Goal: Task Accomplishment & Management: Complete application form

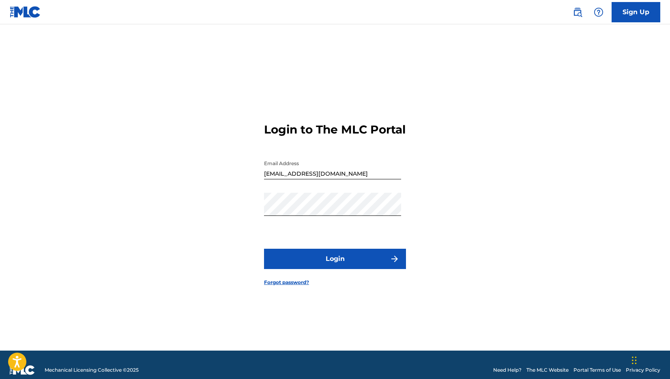
click at [325, 266] on button "Login" at bounding box center [335, 259] width 142 height 20
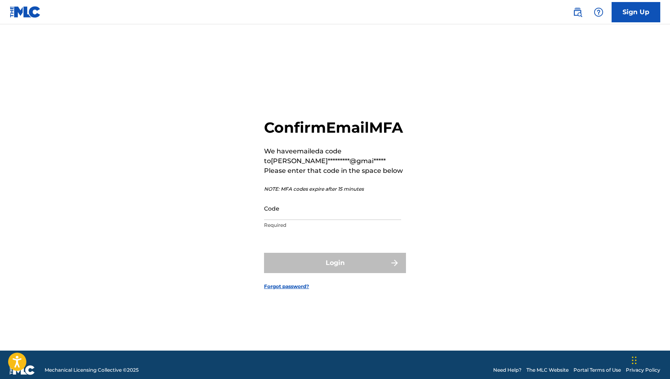
click at [295, 219] on input "Code" at bounding box center [332, 208] width 137 height 23
paste input "687550"
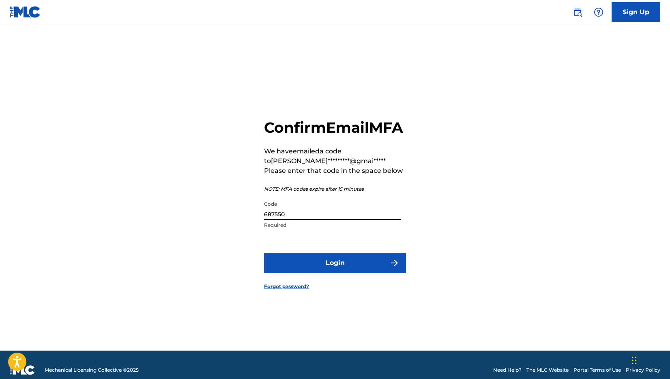
type input "687550"
click at [340, 273] on button "Login" at bounding box center [335, 263] width 142 height 20
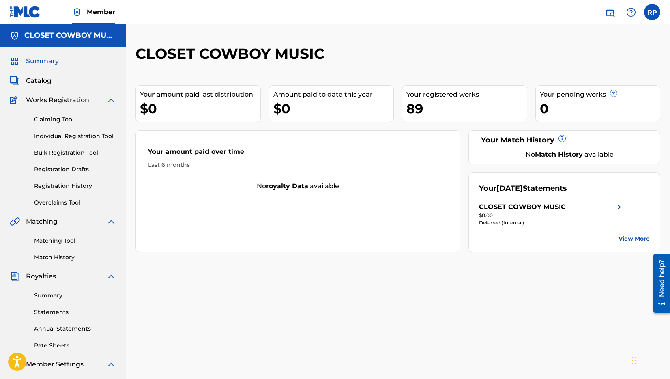
click at [62, 134] on link "Individual Registration Tool" at bounding box center [75, 136] width 82 height 9
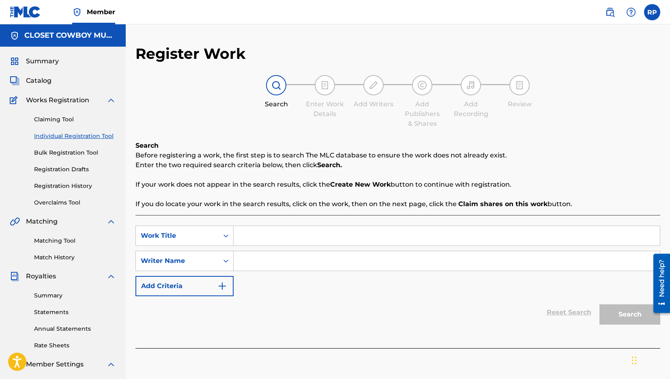
click at [327, 235] on input "Search Form" at bounding box center [447, 235] width 426 height 19
click at [254, 236] on input "Search Form" at bounding box center [447, 235] width 426 height 19
type input "Chasing Rainbows"
click at [274, 260] on input "Search Form" at bounding box center [447, 260] width 426 height 19
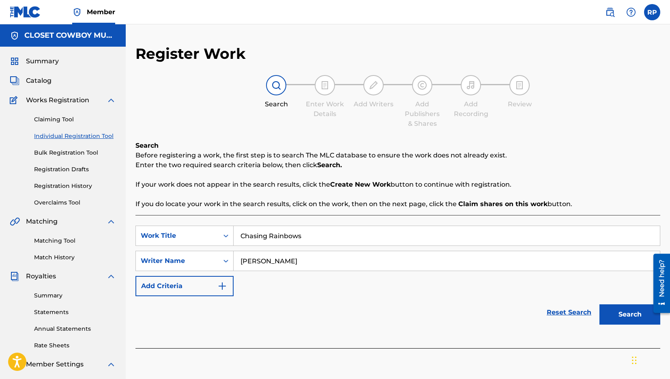
type input "[PERSON_NAME]"
click at [615, 309] on button "Search" at bounding box center [630, 314] width 61 height 20
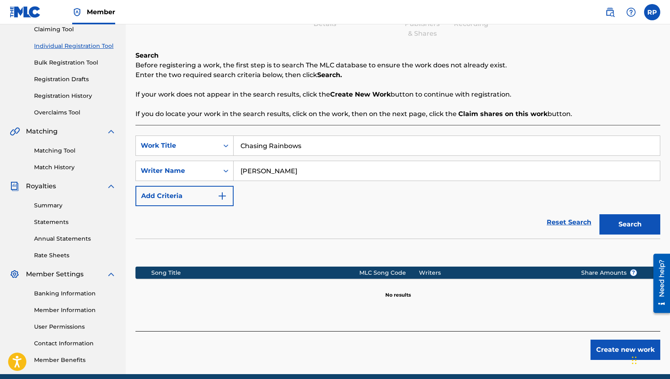
scroll to position [124, 0]
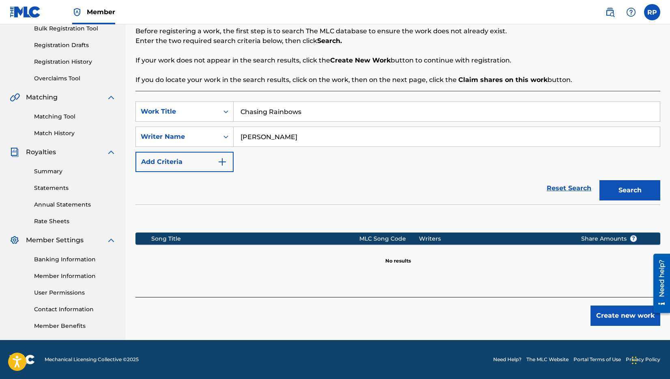
click at [613, 313] on button "Create new work" at bounding box center [626, 315] width 70 height 20
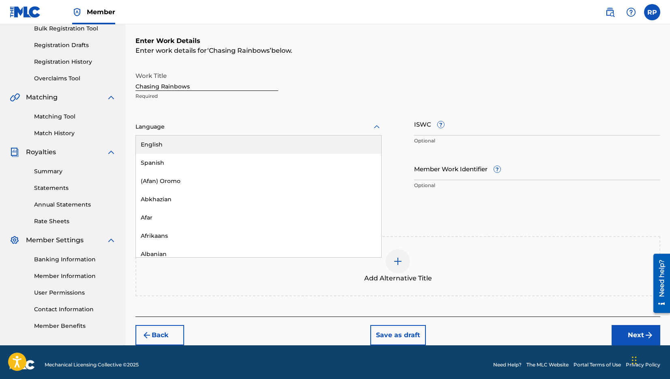
click at [377, 127] on icon at bounding box center [377, 127] width 10 height 10
click at [186, 146] on div "English" at bounding box center [258, 144] width 245 height 18
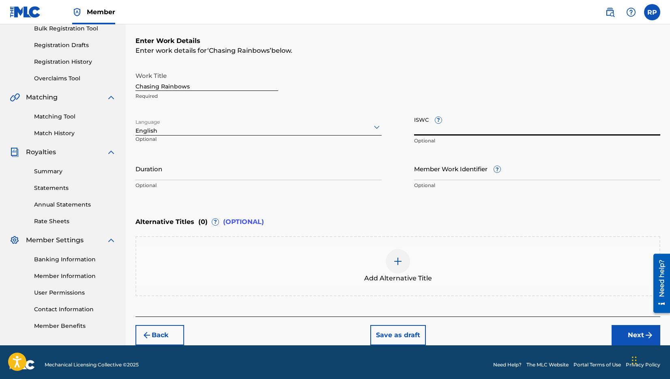
click at [476, 129] on input "ISWC ?" at bounding box center [537, 123] width 246 height 23
paste input "T3334890647"
type input "T3334890647"
click at [443, 172] on input "Member Work Identifier ?" at bounding box center [537, 168] width 246 height 23
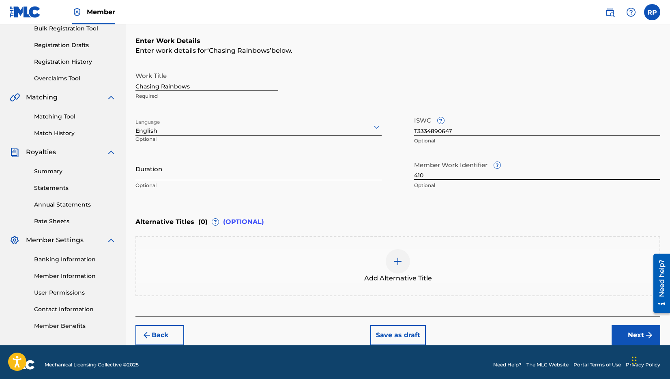
scroll to position [129, 0]
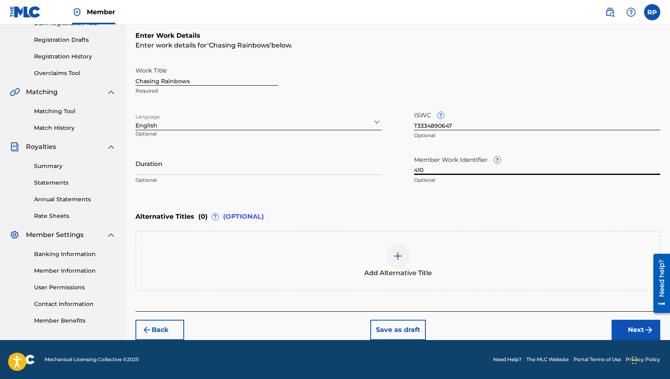
type input "410"
click at [632, 331] on button "Next" at bounding box center [636, 330] width 49 height 20
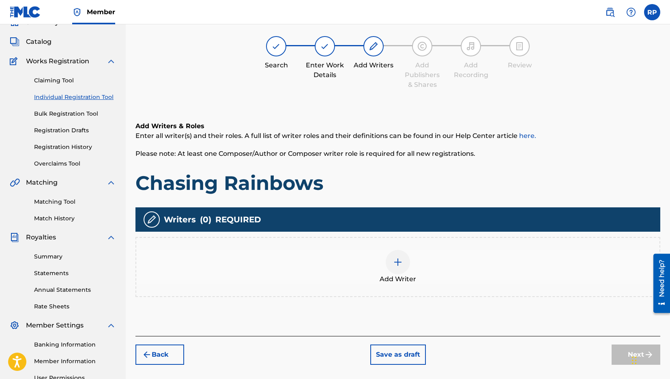
scroll to position [37, 0]
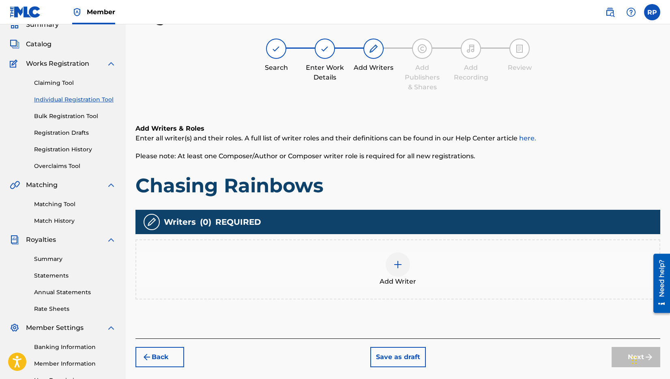
click at [402, 264] on img at bounding box center [398, 265] width 10 height 10
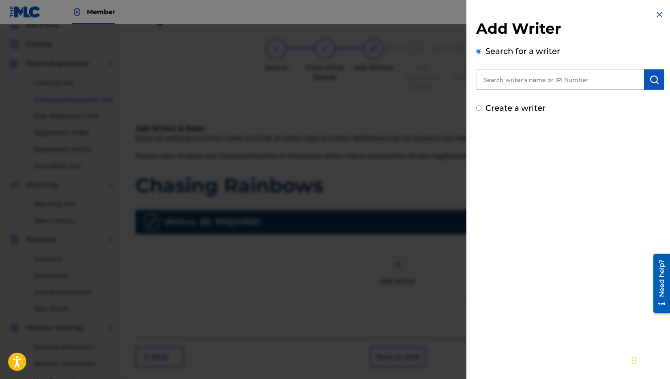
click at [574, 76] on input "text" at bounding box center [560, 79] width 168 height 20
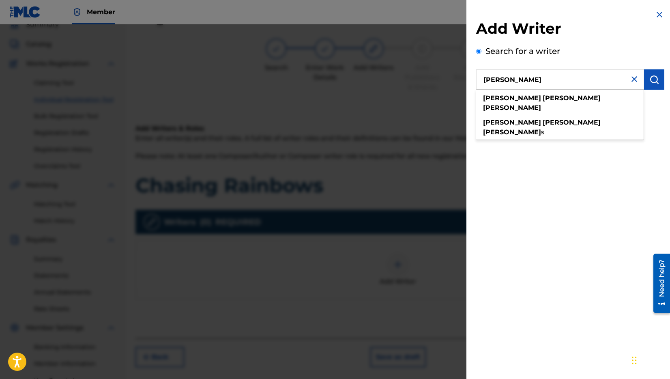
type input "[PERSON_NAME]"
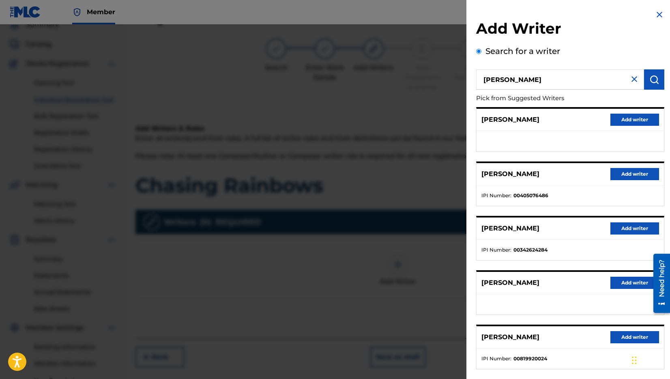
click at [641, 228] on button "Add writer" at bounding box center [635, 228] width 49 height 12
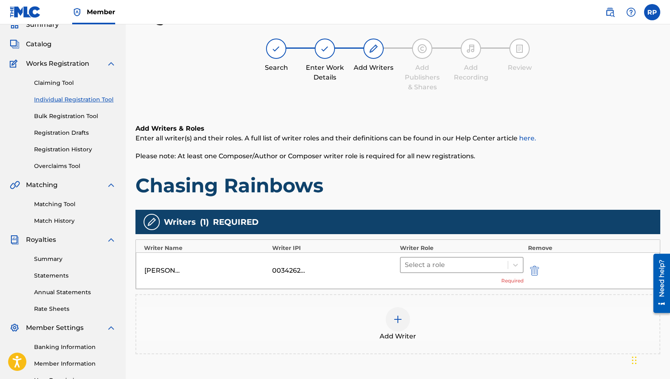
click at [442, 265] on div at bounding box center [454, 264] width 99 height 11
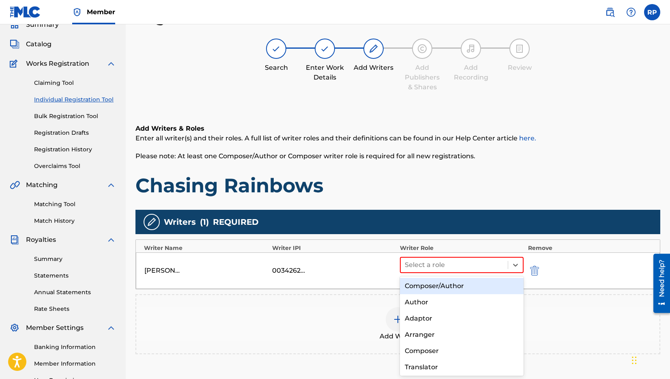
click at [436, 287] on div "Composer/Author" at bounding box center [462, 286] width 124 height 16
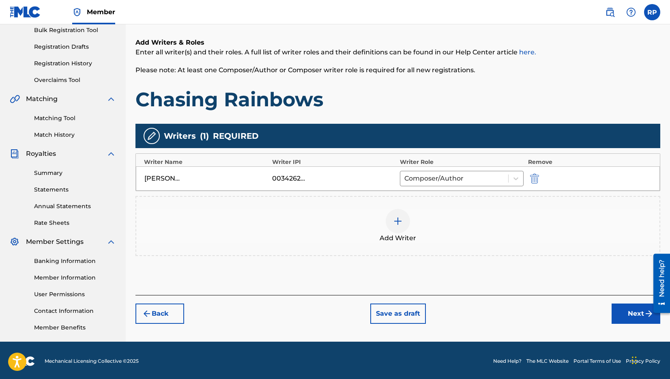
scroll to position [124, 0]
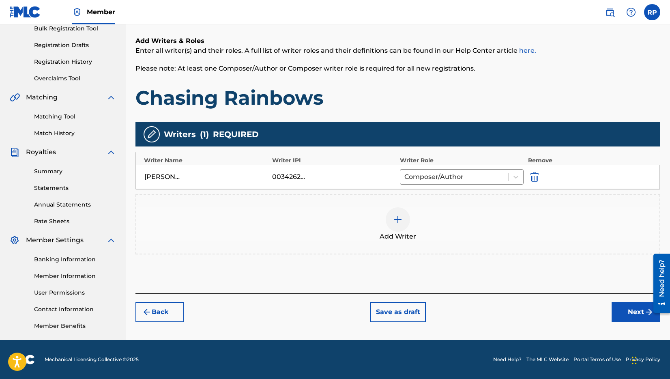
click at [630, 310] on button "Next" at bounding box center [636, 312] width 49 height 20
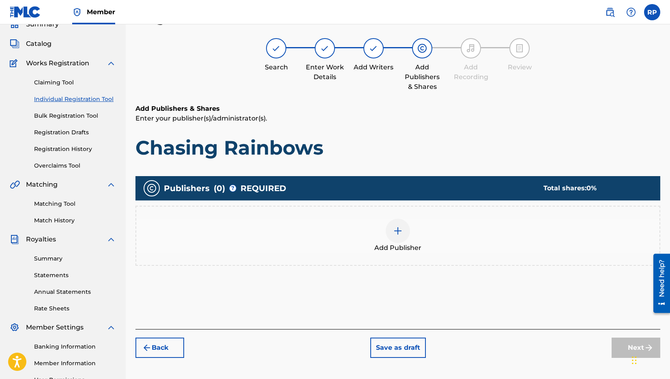
scroll to position [37, 0]
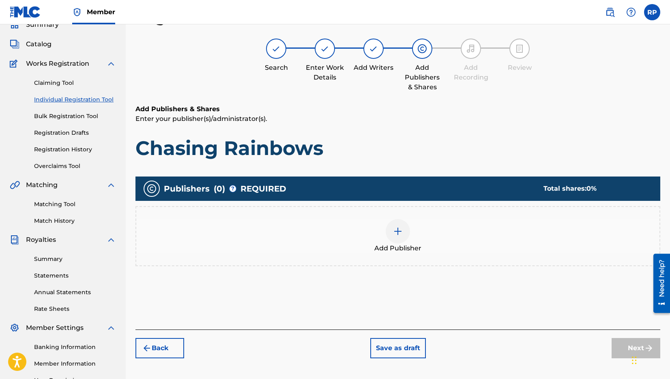
click at [396, 229] on img at bounding box center [398, 231] width 10 height 10
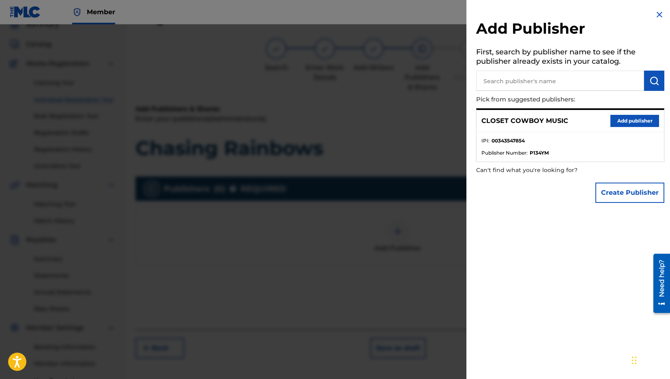
click at [629, 116] on button "Add publisher" at bounding box center [635, 121] width 49 height 12
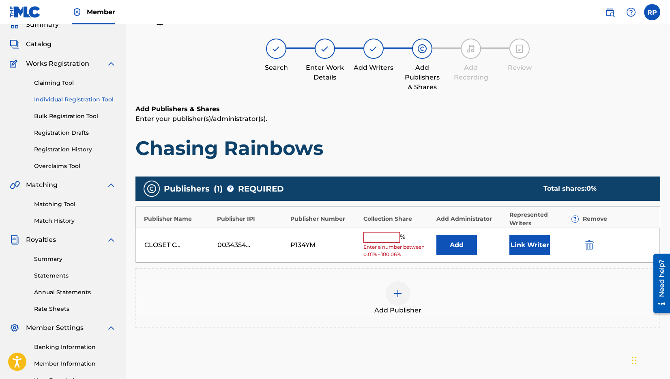
click at [379, 232] on input "text" at bounding box center [381, 237] width 37 height 11
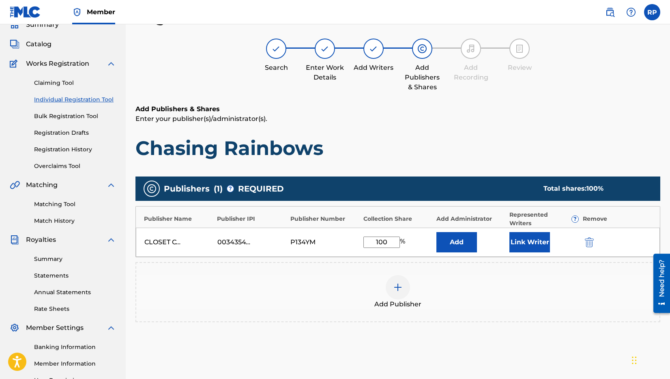
type input "100"
click at [531, 233] on button "Link Writer" at bounding box center [530, 242] width 41 height 20
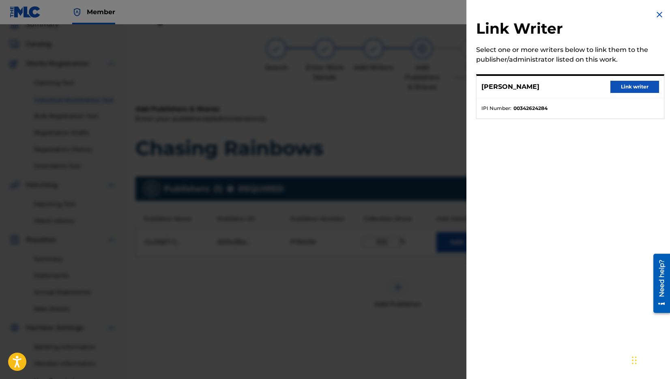
click at [639, 83] on button "Link writer" at bounding box center [635, 87] width 49 height 12
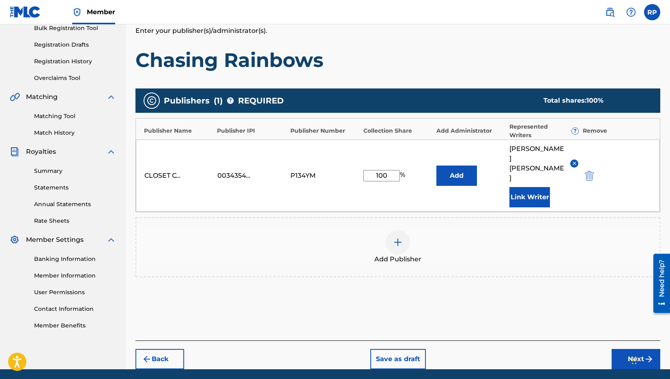
scroll to position [126, 0]
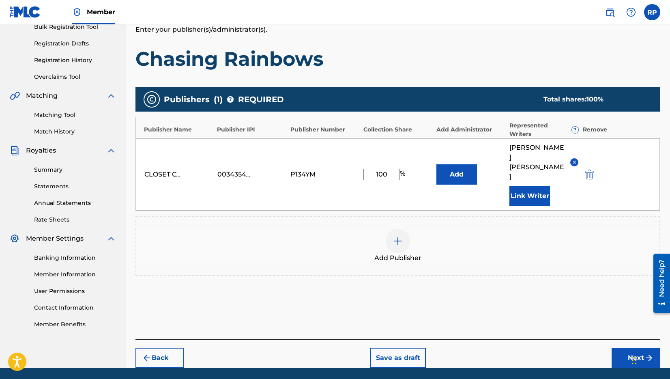
click at [639, 348] on button "Next" at bounding box center [636, 358] width 49 height 20
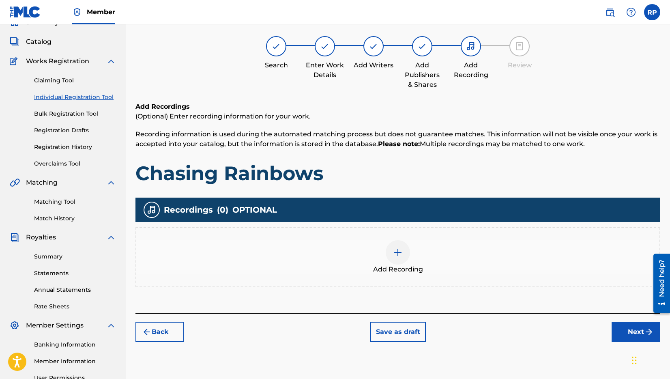
scroll to position [37, 0]
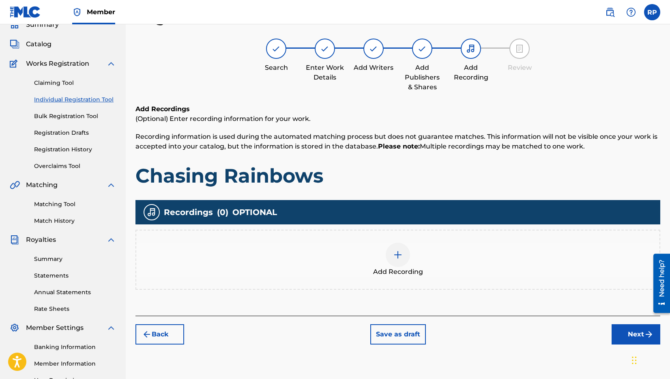
click at [401, 256] on img at bounding box center [398, 255] width 10 height 10
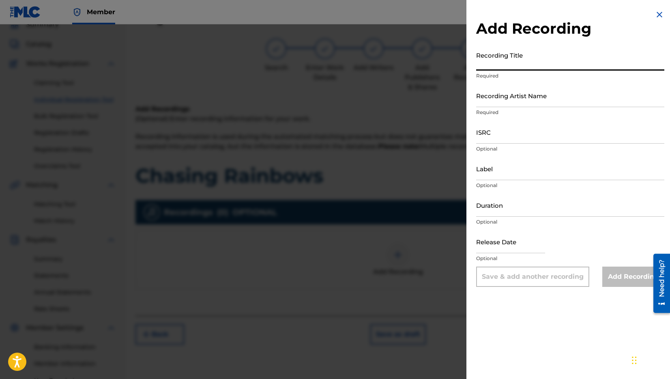
click at [544, 62] on input "Recording Title" at bounding box center [570, 58] width 188 height 23
type input "Chasing Rainbows"
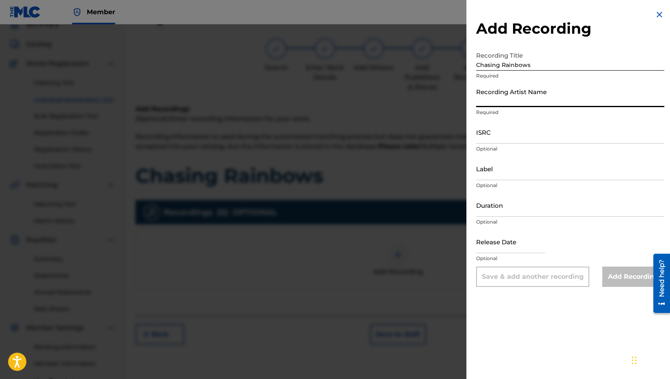
click at [495, 103] on input "Recording Artist Name" at bounding box center [570, 95] width 188 height 23
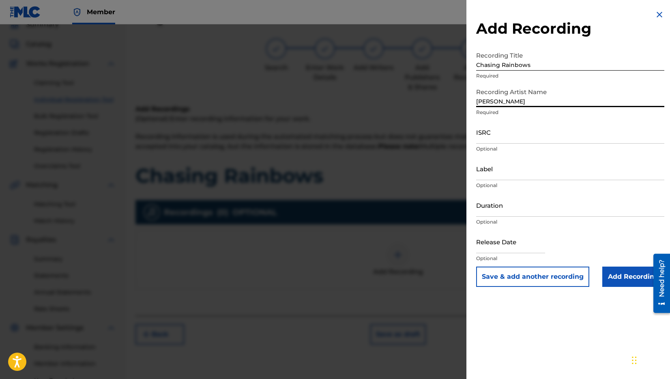
type input "[PERSON_NAME]"
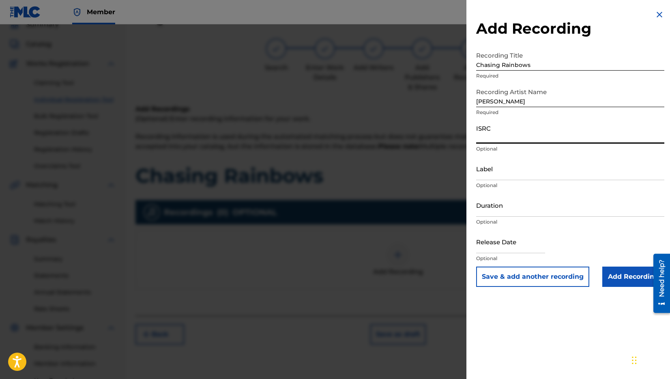
paste input "QT5YJ2500002"
type input "QT5YJ2500002"
click at [488, 251] on input "text" at bounding box center [510, 241] width 69 height 23
select select "7"
select select "2025"
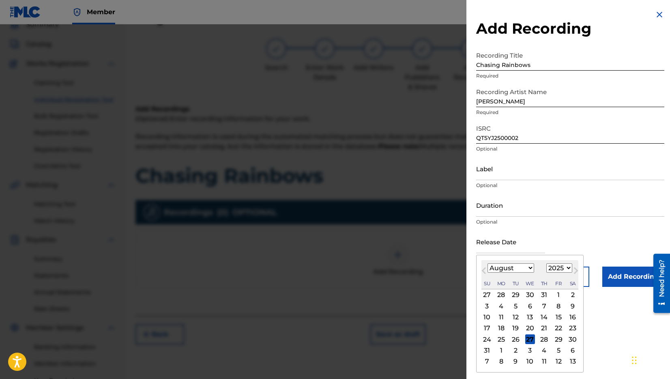
click at [575, 271] on span "Next Month" at bounding box center [575, 272] width 0 height 12
select select "8"
click at [559, 315] on div "19" at bounding box center [559, 317] width 10 height 10
type input "[DATE]"
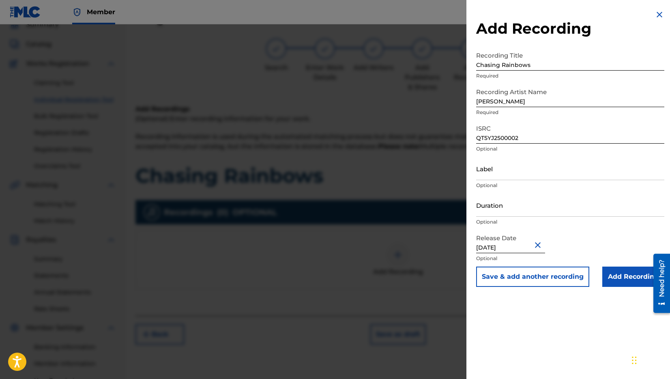
click at [628, 279] on input "Add Recording" at bounding box center [633, 277] width 62 height 20
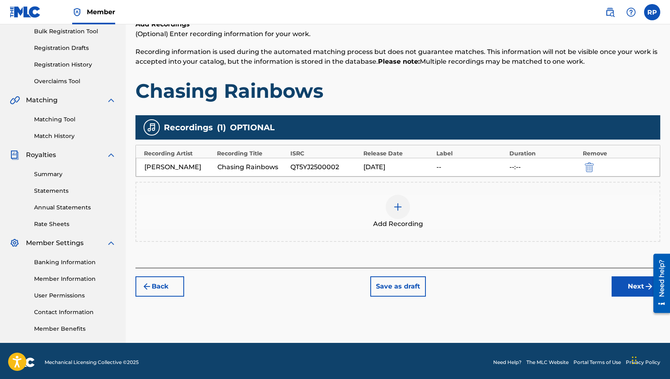
scroll to position [124, 0]
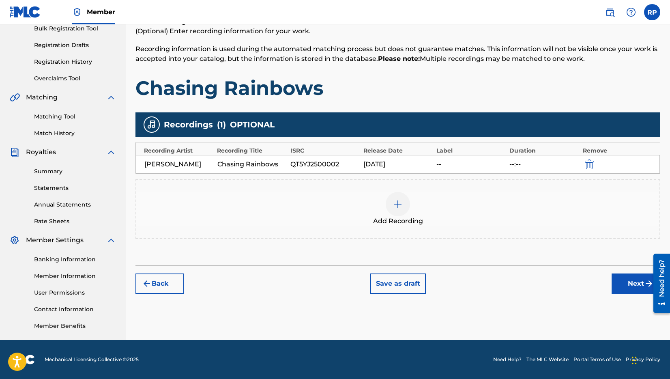
click at [630, 283] on button "Next" at bounding box center [636, 283] width 49 height 20
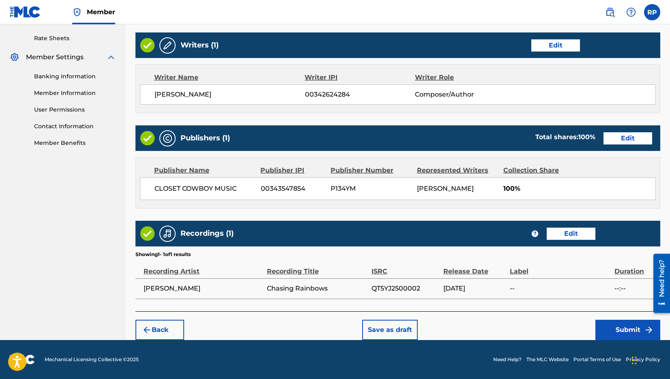
scroll to position [317, 0]
click at [627, 327] on button "Submit" at bounding box center [628, 330] width 65 height 20
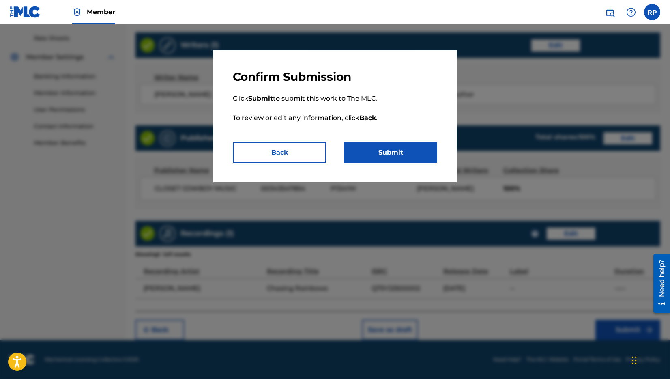
click at [408, 153] on button "Submit" at bounding box center [390, 152] width 93 height 20
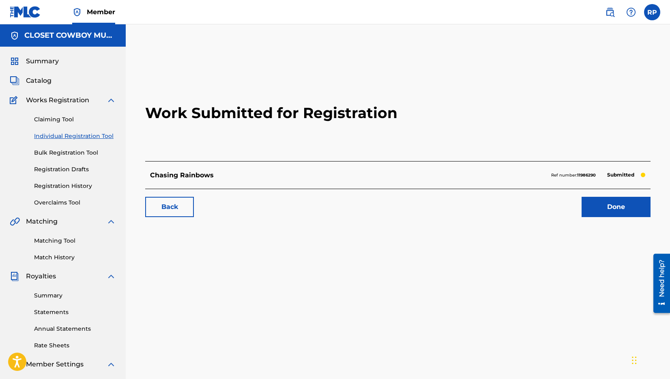
click at [58, 101] on span "Works Registration" at bounding box center [57, 100] width 63 height 10
click at [39, 81] on span "Catalog" at bounding box center [39, 81] width 26 height 10
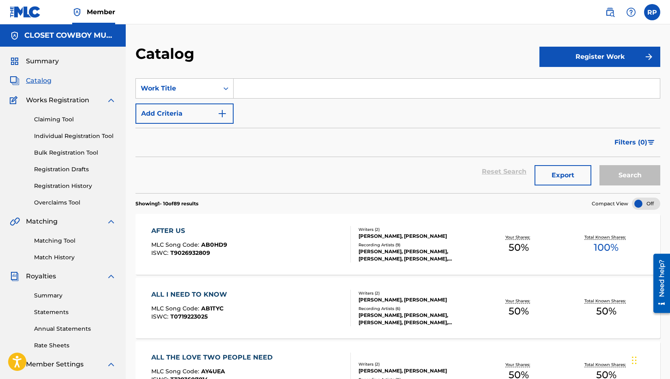
click at [273, 86] on input "Search Form" at bounding box center [447, 88] width 426 height 19
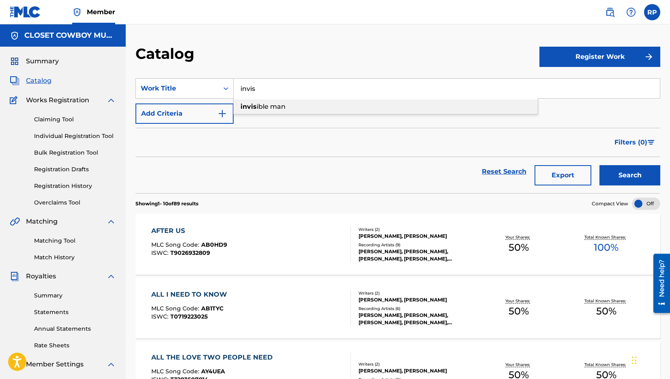
click at [270, 105] on span "ible man" at bounding box center [271, 107] width 29 height 8
type input "invisible man"
click at [631, 176] on button "Search" at bounding box center [630, 175] width 61 height 20
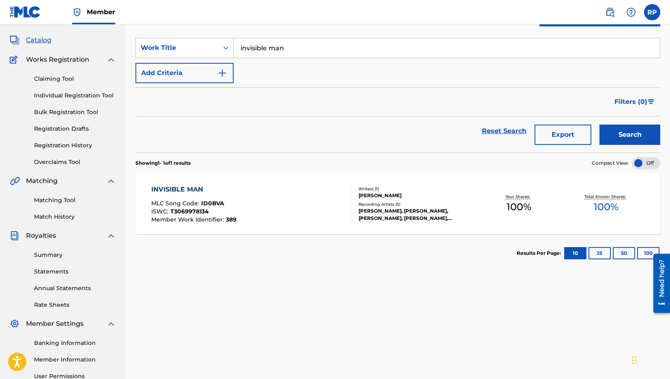
scroll to position [81, 0]
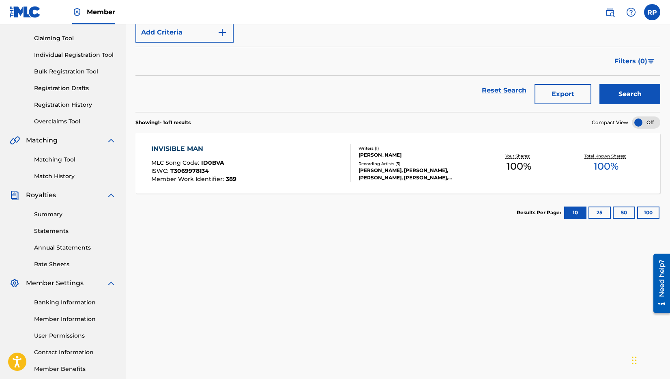
click at [192, 150] on div "INVISIBLE MAN" at bounding box center [193, 149] width 85 height 10
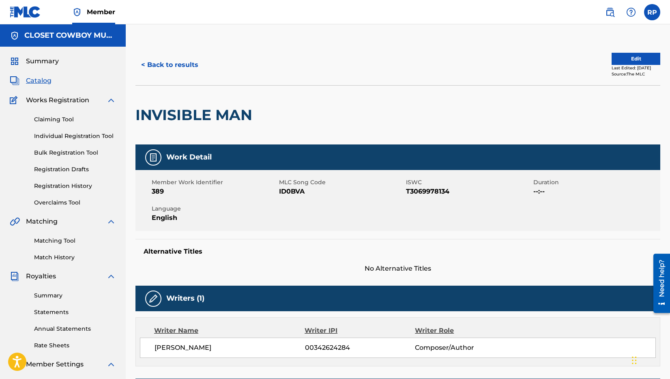
click at [619, 56] on button "Edit" at bounding box center [636, 59] width 49 height 12
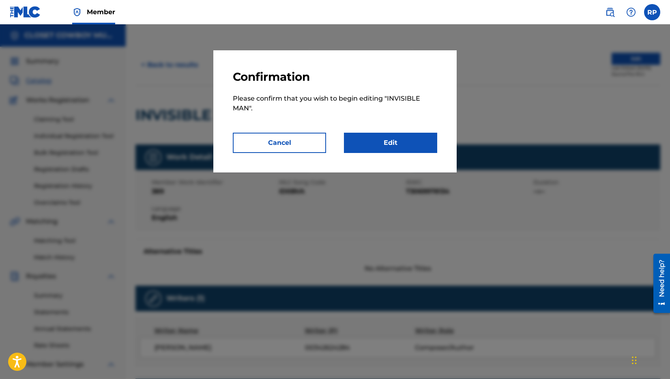
click at [412, 141] on link "Edit" at bounding box center [390, 143] width 93 height 20
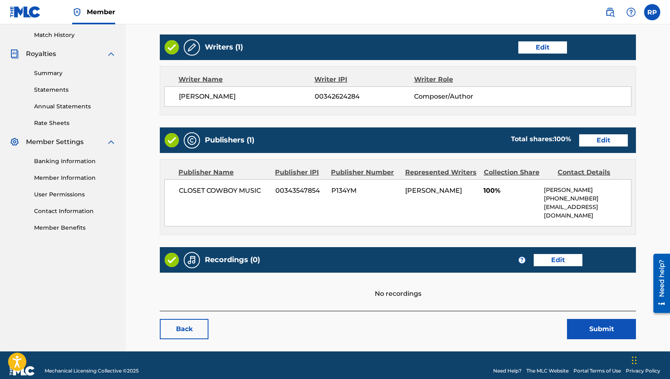
scroll to position [225, 0]
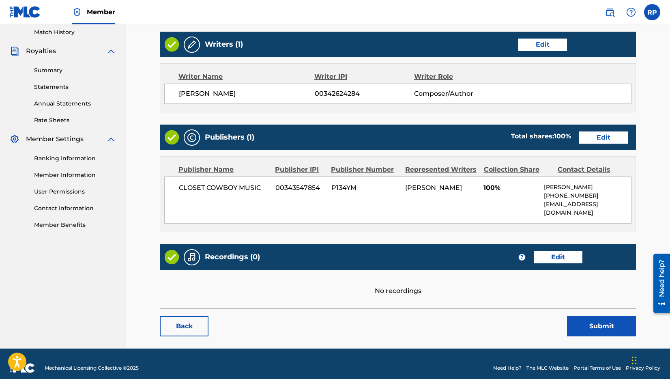
click at [571, 251] on link "Edit" at bounding box center [558, 257] width 49 height 12
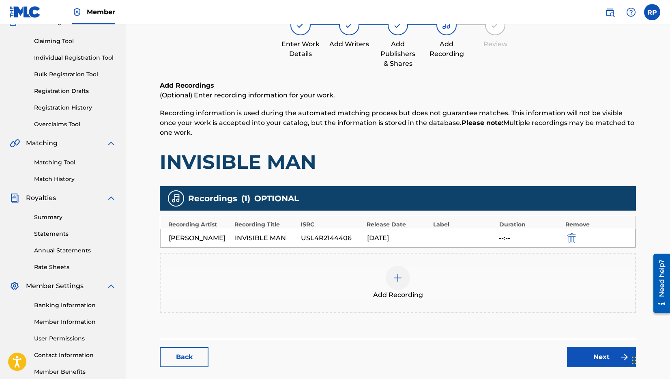
scroll to position [81, 0]
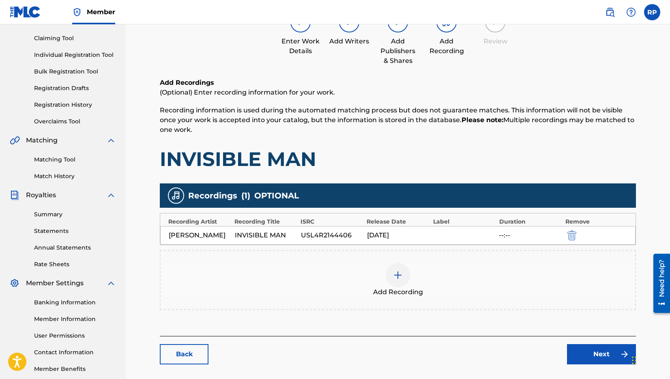
click at [396, 271] on img at bounding box center [398, 275] width 10 height 10
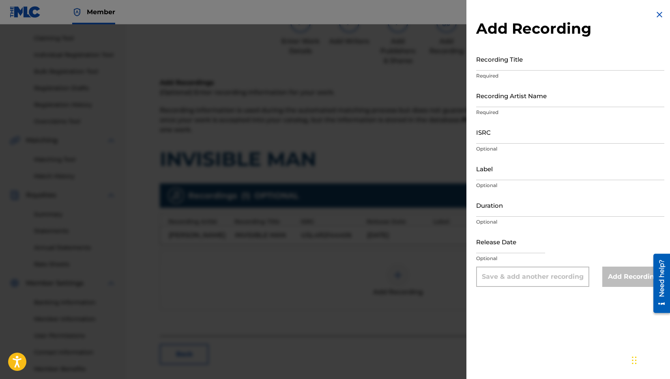
click at [488, 63] on input "Recording Title" at bounding box center [570, 58] width 188 height 23
type input "Invisible Man (Pop-Rock Version)"
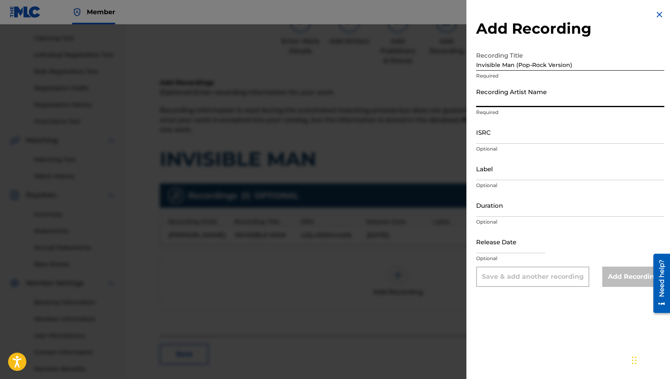
click at [501, 104] on input "Recording Artist Name" at bounding box center [570, 95] width 188 height 23
paste input "QT5YJ2500001"
type input "QT5YJ2500001"
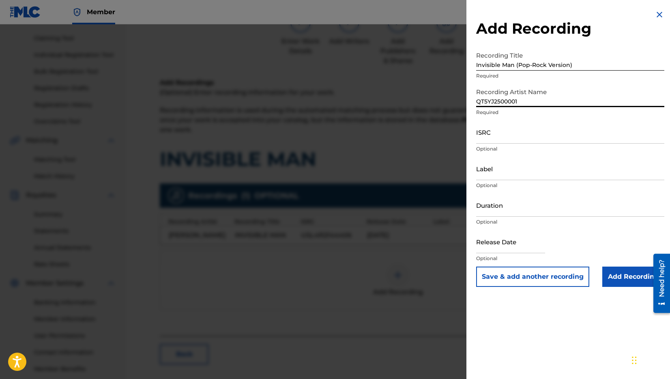
drag, startPoint x: 523, startPoint y: 99, endPoint x: 462, endPoint y: 99, distance: 61.3
click at [459, 99] on div "Add Recording Recording Title Invisible Man (Pop-Rock Version) Required Recordi…" at bounding box center [335, 201] width 670 height 355
type input "[PERSON_NAME]"
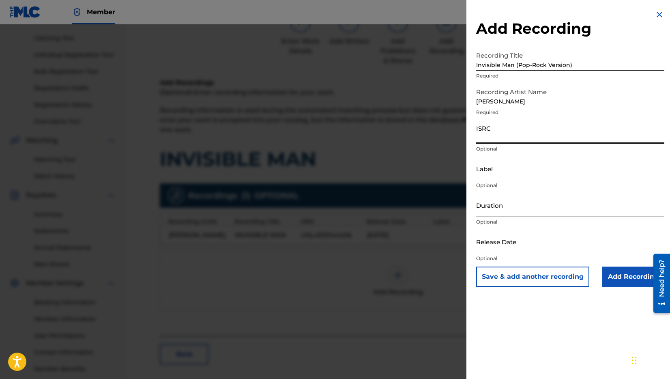
paste input "QT5YJ2500001"
type input "QT5YJ2500001"
select select "7"
select select "2025"
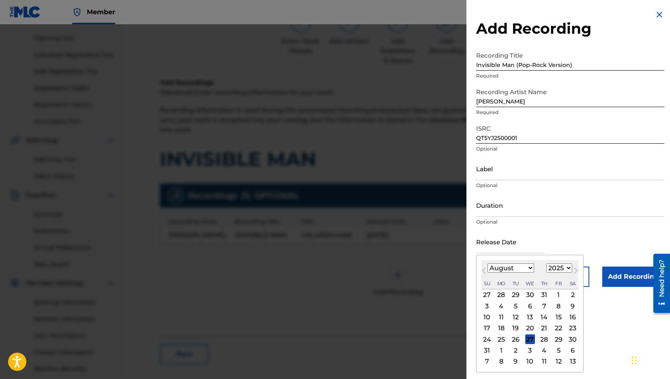
click at [491, 250] on input "text" at bounding box center [510, 241] width 69 height 23
click at [575, 271] on span "Next Month" at bounding box center [575, 272] width 0 height 12
select select "8"
click at [559, 318] on div "19" at bounding box center [559, 317] width 10 height 10
type input "[DATE]"
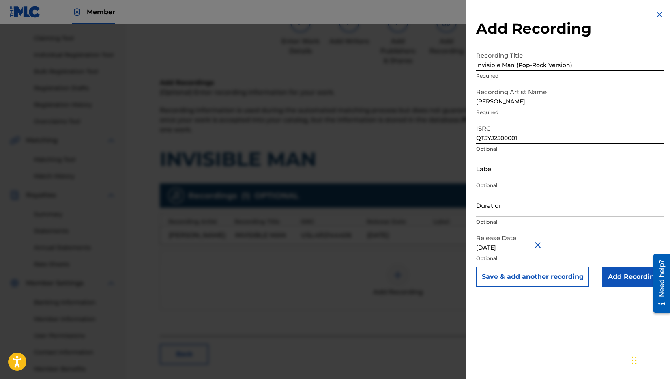
click at [626, 271] on input "Add Recording" at bounding box center [633, 277] width 62 height 20
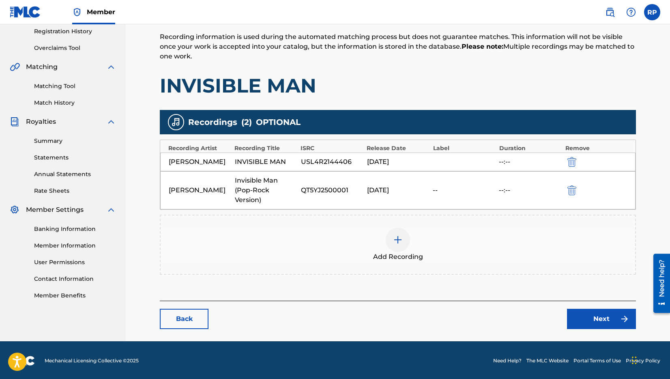
scroll to position [156, 0]
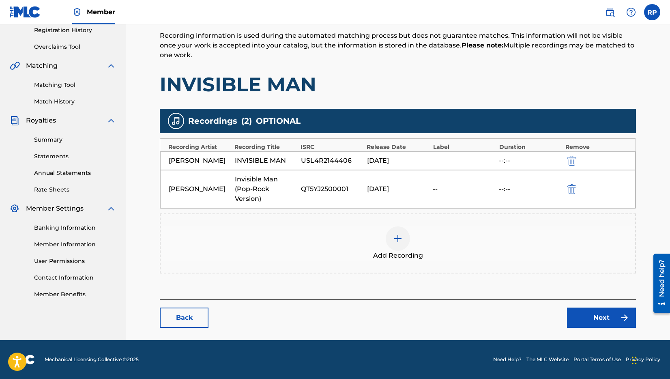
click at [600, 312] on link "Next" at bounding box center [601, 317] width 69 height 20
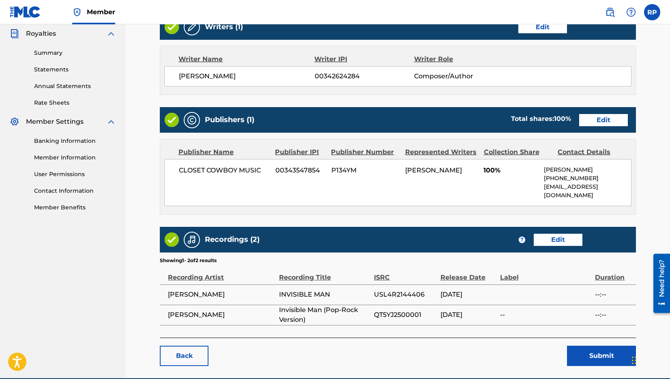
scroll to position [243, 0]
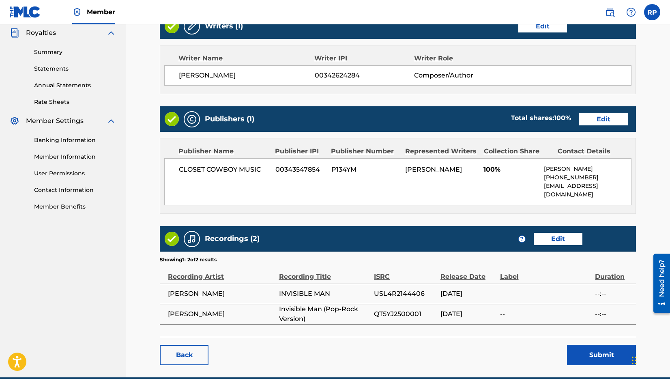
click at [597, 348] on button "Submit" at bounding box center [601, 355] width 69 height 20
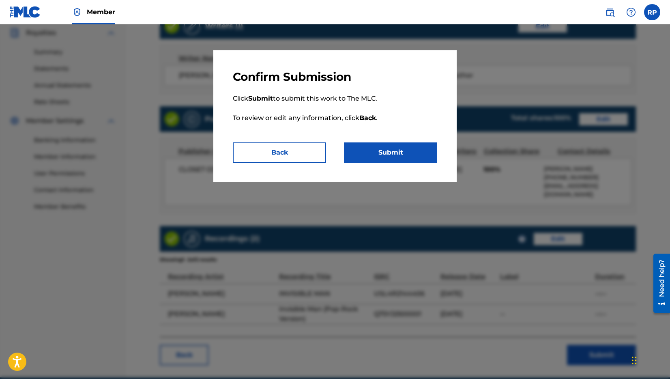
click at [404, 152] on button "Submit" at bounding box center [390, 152] width 93 height 20
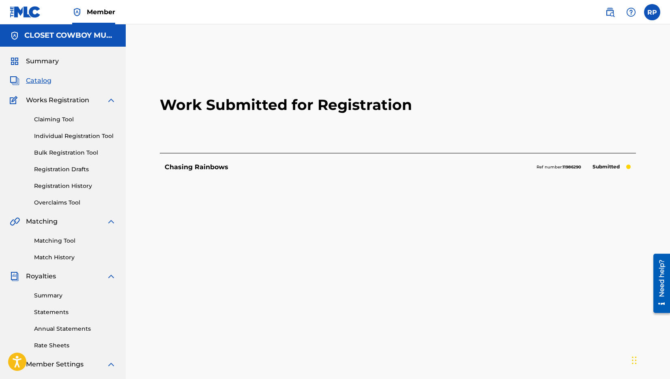
click at [39, 78] on span "Catalog" at bounding box center [39, 81] width 26 height 10
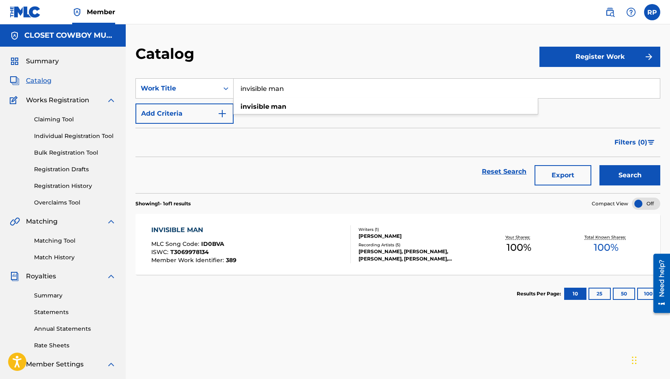
drag, startPoint x: 289, startPoint y: 90, endPoint x: 237, endPoint y: 88, distance: 52.4
click at [237, 88] on input "invisible man" at bounding box center [447, 88] width 426 height 19
type input "when you know"
click at [600, 165] on button "Search" at bounding box center [630, 175] width 61 height 20
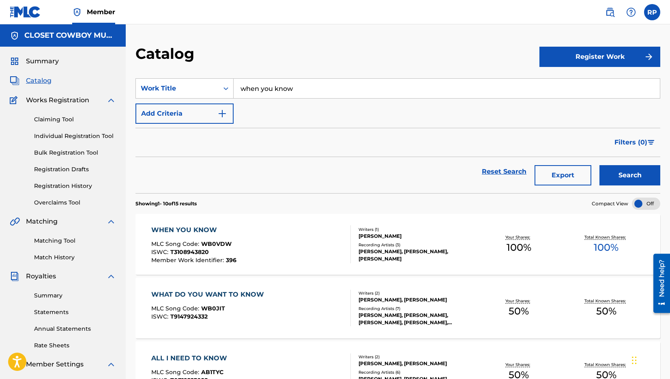
click at [191, 229] on div "WHEN YOU KNOW" at bounding box center [193, 230] width 85 height 10
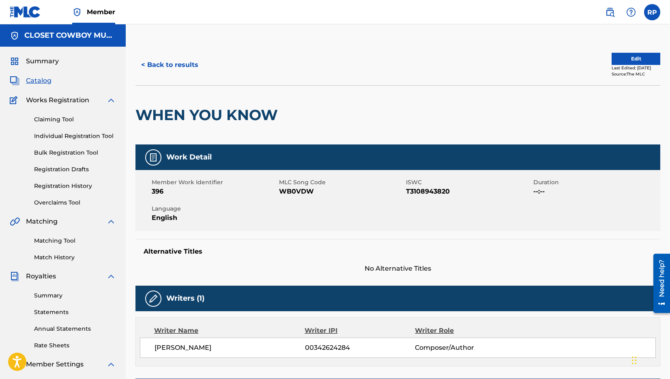
click at [621, 60] on button "Edit" at bounding box center [636, 59] width 49 height 12
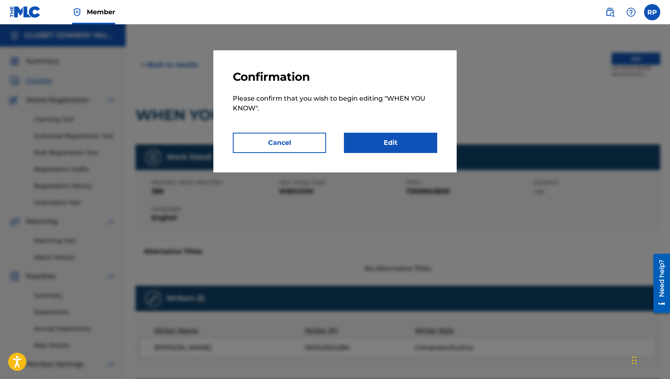
click at [398, 142] on link "Edit" at bounding box center [390, 143] width 93 height 20
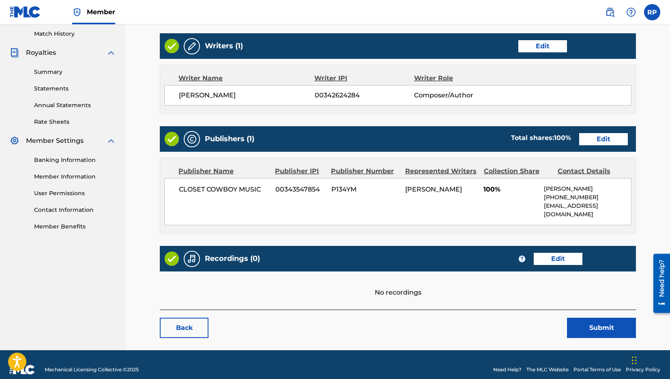
scroll to position [225, 0]
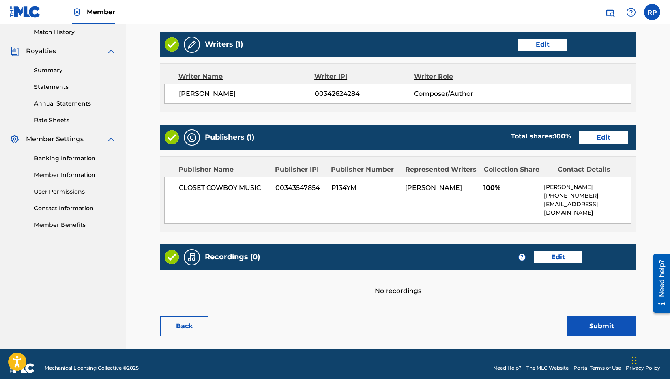
click at [567, 251] on link "Edit" at bounding box center [558, 257] width 49 height 12
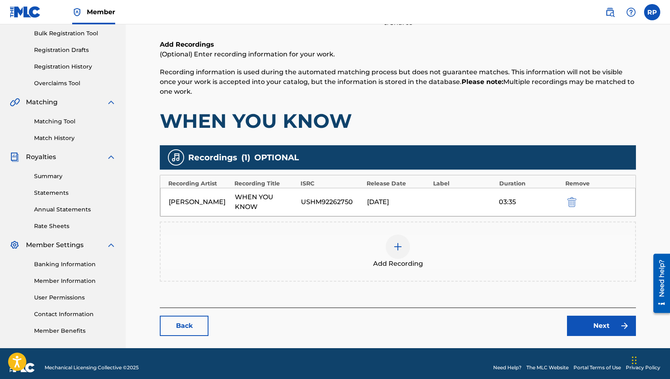
scroll to position [127, 0]
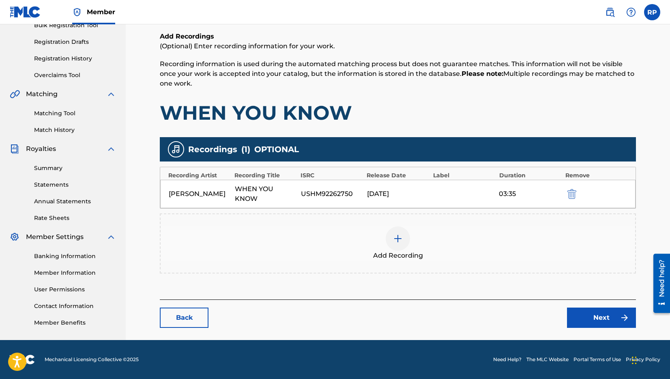
click at [399, 236] on img at bounding box center [398, 239] width 10 height 10
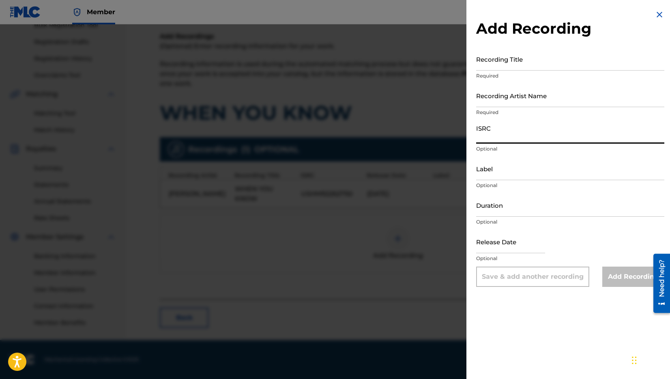
click at [488, 134] on input "ISRC" at bounding box center [570, 131] width 188 height 23
paste input "QT5YJ2500000"
type input "QT5YJ2500000"
click at [537, 64] on input "Recording Title" at bounding box center [570, 58] width 188 height 23
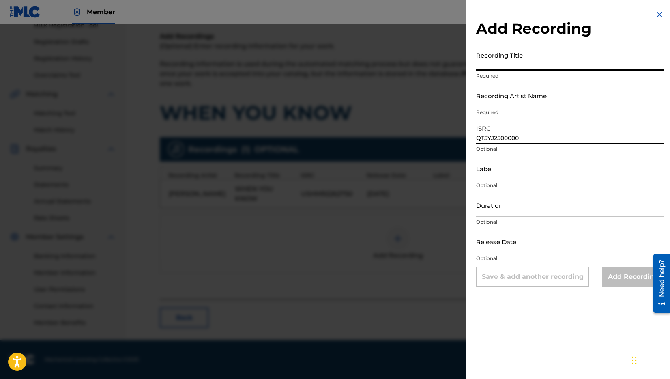
paste input "When You Know (Album Version)"
type input "When You Know (Album Version)"
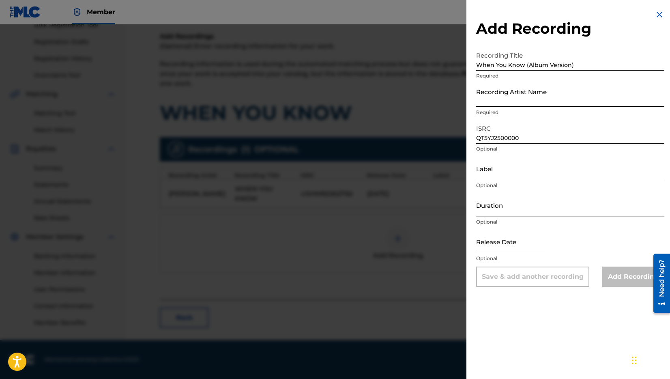
click at [506, 101] on input "Recording Artist Name" at bounding box center [570, 95] width 188 height 23
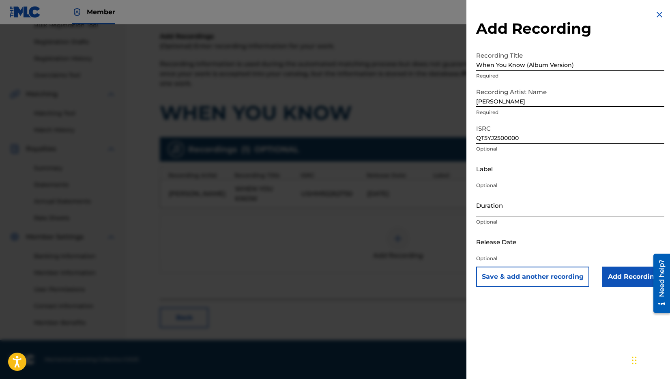
type input "[PERSON_NAME]"
select select "7"
select select "2025"
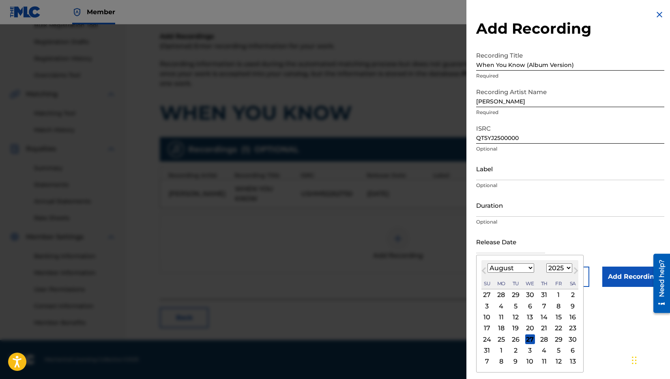
click at [491, 250] on input "text" at bounding box center [510, 241] width 69 height 23
click at [575, 270] on span "Next Month" at bounding box center [575, 272] width 0 height 12
select select "8"
click at [557, 316] on div "19" at bounding box center [559, 317] width 10 height 10
type input "[DATE]"
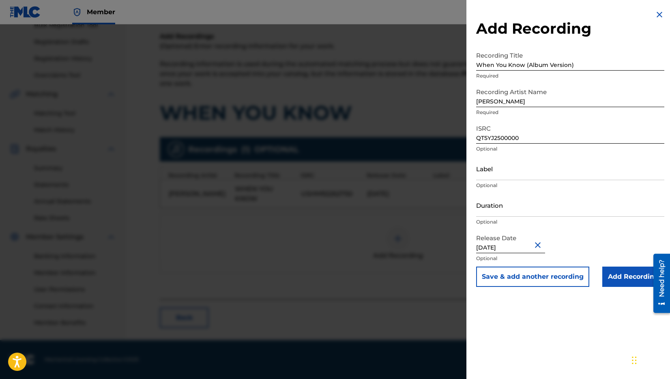
click at [620, 279] on input "Add Recording" at bounding box center [633, 277] width 62 height 20
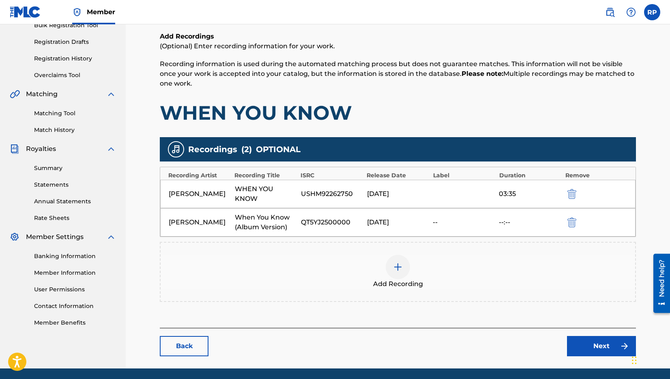
click at [607, 347] on link "Next" at bounding box center [601, 346] width 69 height 20
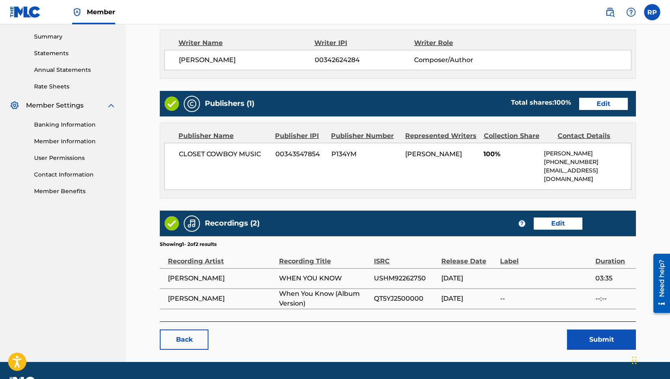
scroll to position [272, 0]
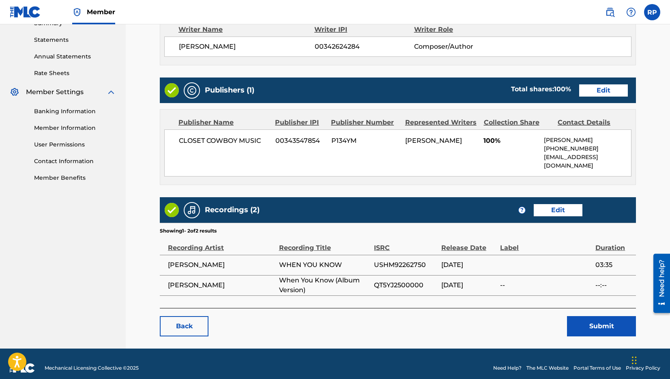
click at [601, 317] on button "Submit" at bounding box center [601, 326] width 69 height 20
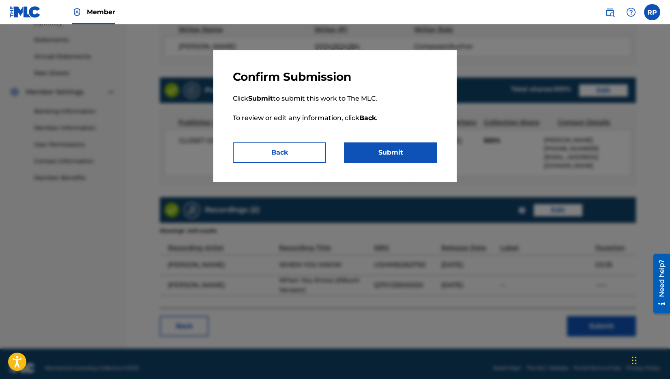
click at [402, 148] on button "Submit" at bounding box center [390, 152] width 93 height 20
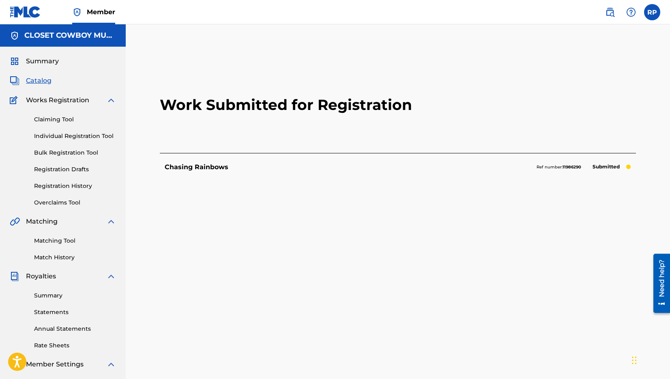
click at [78, 183] on link "Registration History" at bounding box center [75, 186] width 82 height 9
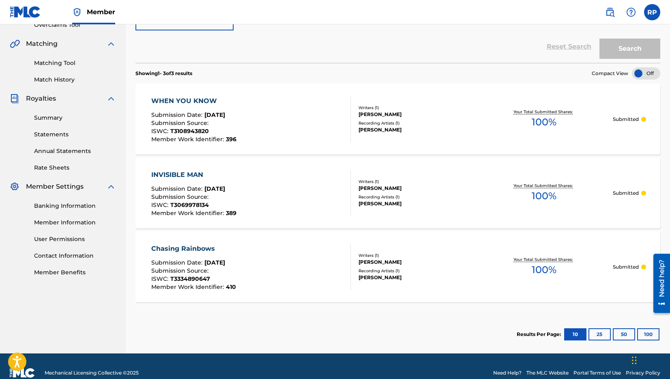
scroll to position [191, 0]
